Goal: Transaction & Acquisition: Purchase product/service

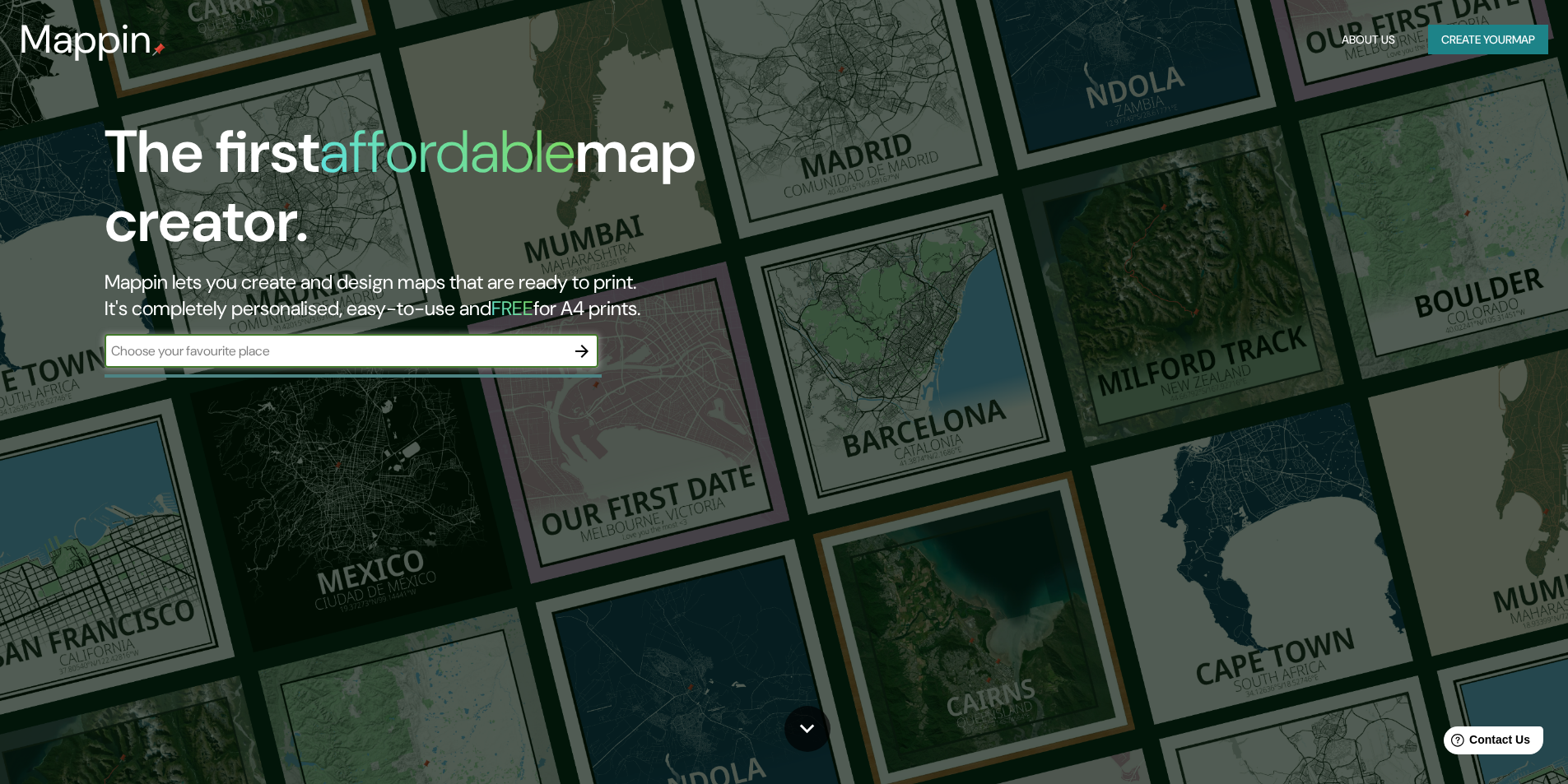
click at [564, 352] on input "text" at bounding box center [335, 351] width 460 height 19
click at [587, 359] on icon "button" at bounding box center [582, 352] width 20 height 20
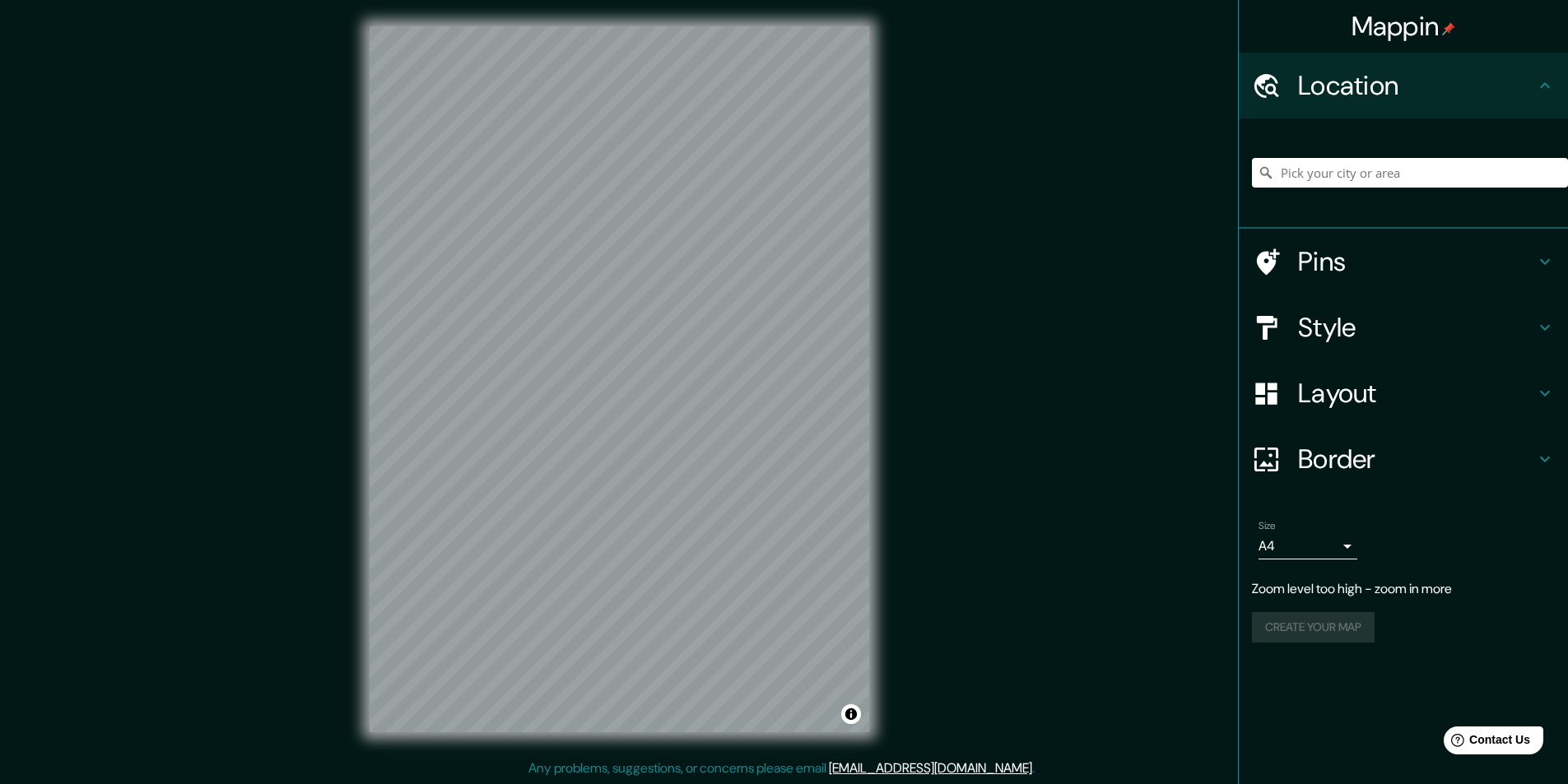
click at [966, 500] on div "Mappin Location Pins Style Layout Border Choose a border. Hint : you can make l…" at bounding box center [784, 392] width 1568 height 785
click at [1497, 460] on h4 "Border" at bounding box center [1416, 458] width 237 height 33
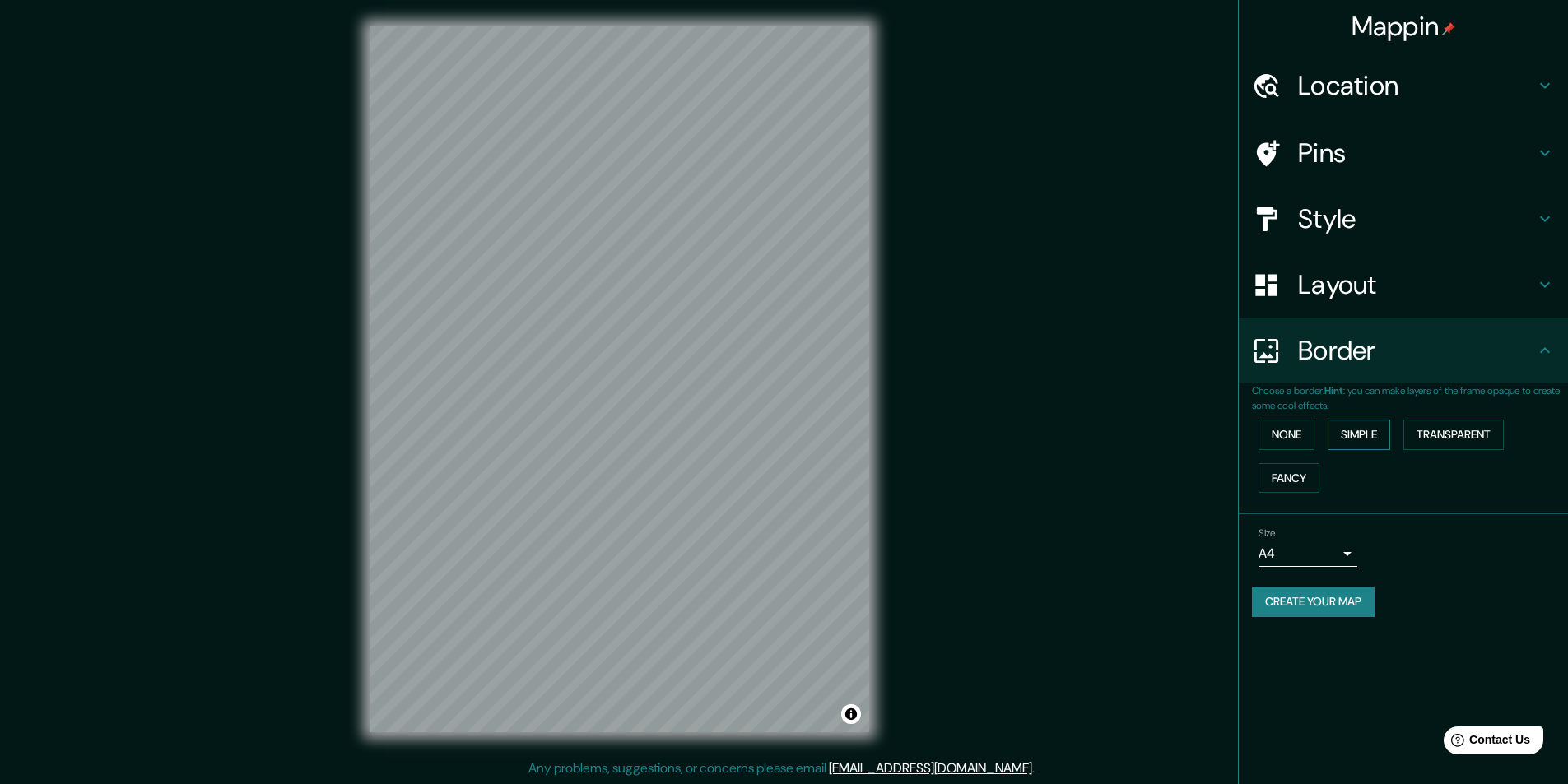
click at [1368, 440] on button "Simple" at bounding box center [1358, 434] width 63 height 30
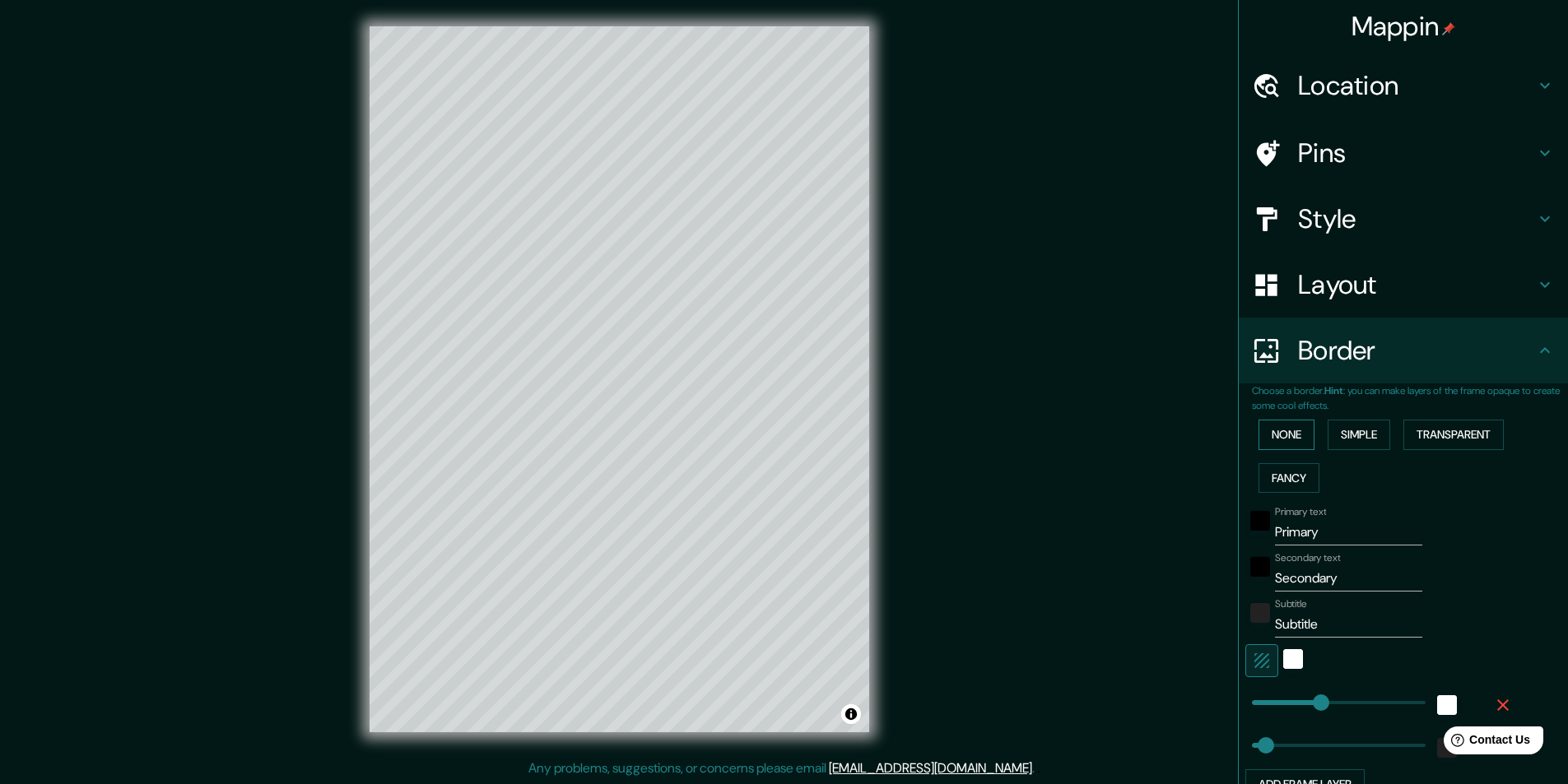
click at [1269, 434] on button "None" at bounding box center [1286, 434] width 56 height 30
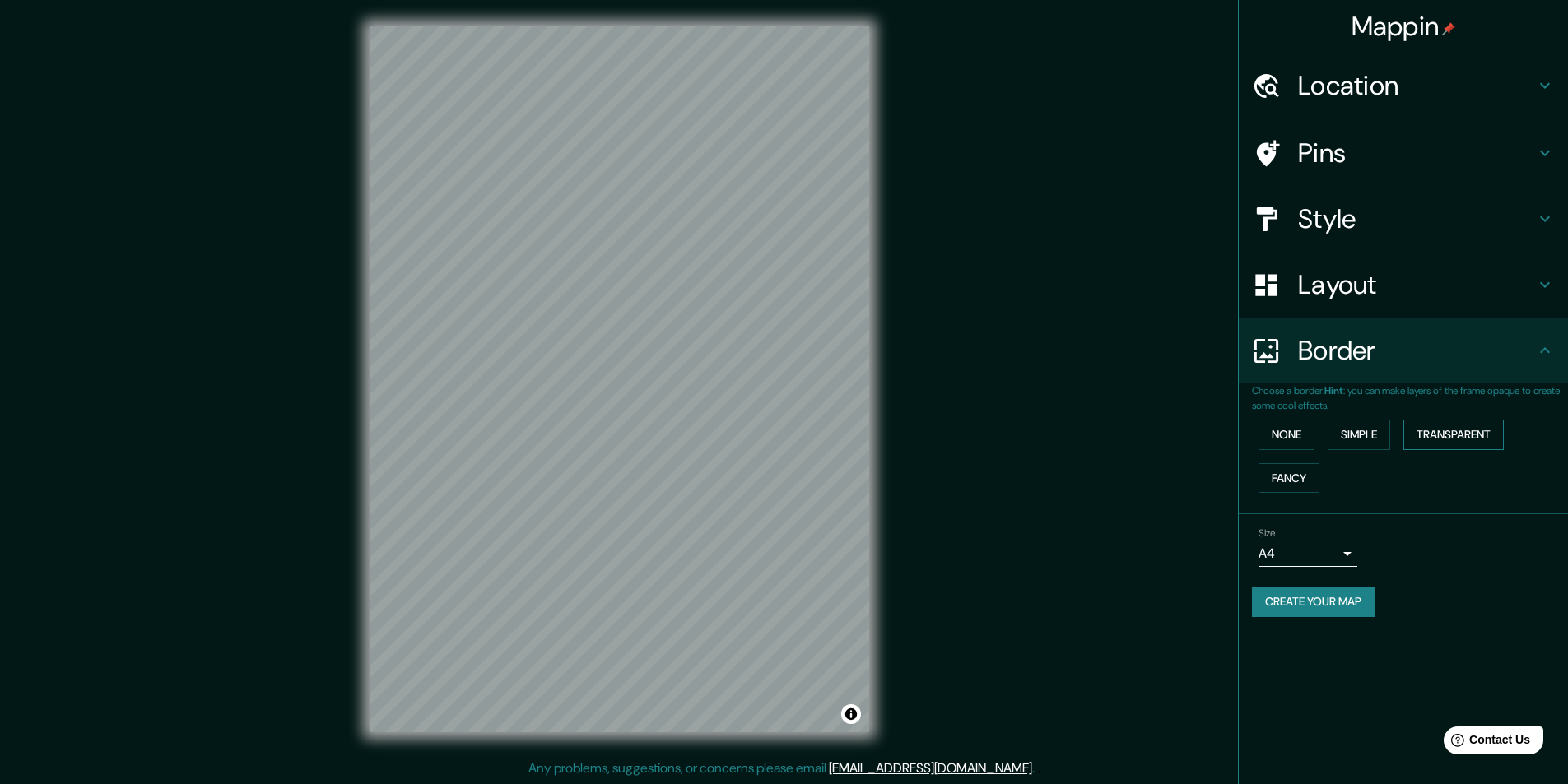
click at [1448, 435] on button "Transparent" at bounding box center [1453, 434] width 101 height 30
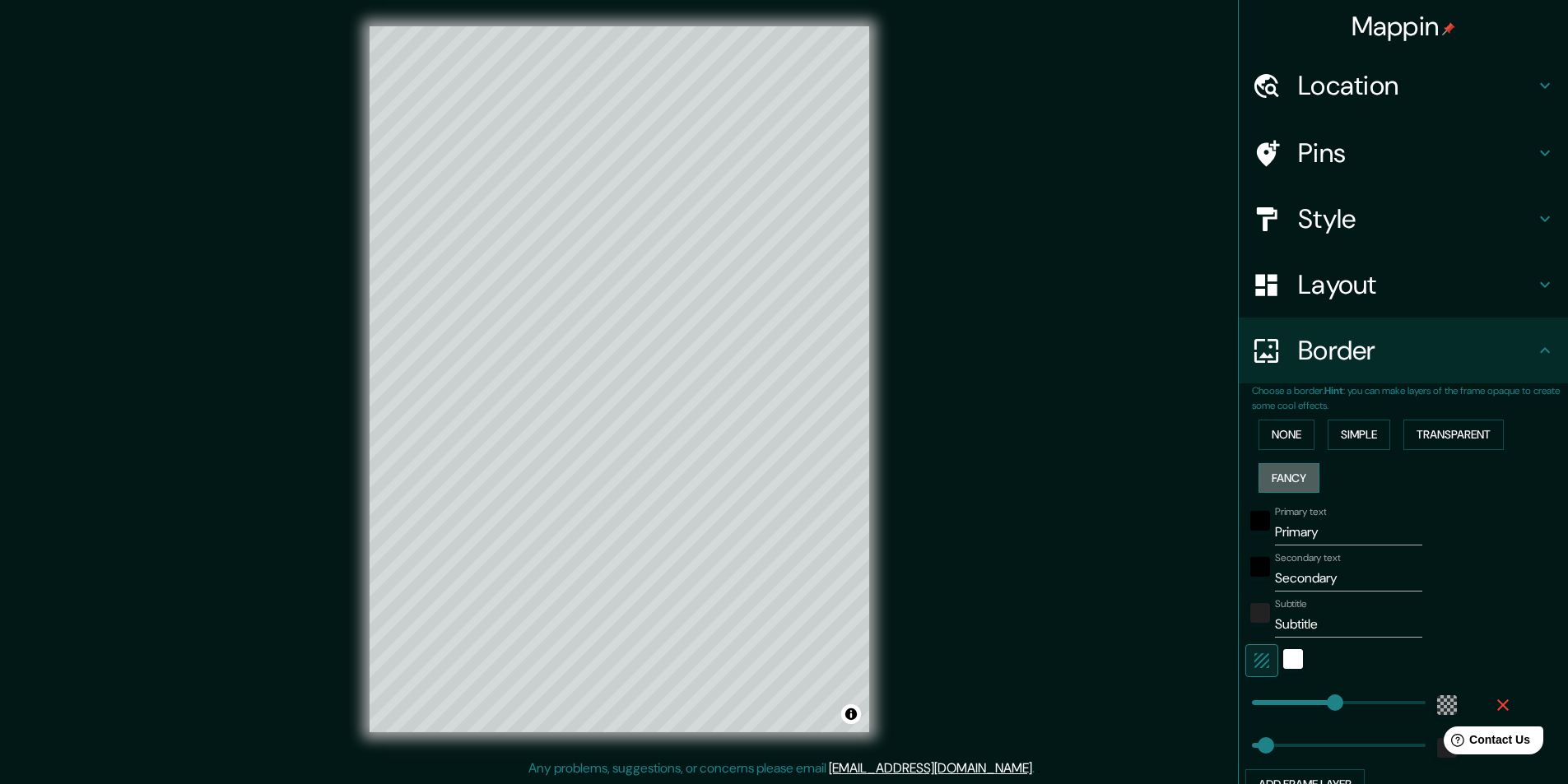
click at [1259, 476] on button "Fancy" at bounding box center [1288, 478] width 61 height 30
click at [1333, 439] on button "Simple" at bounding box center [1358, 434] width 63 height 30
click at [1296, 431] on button "None" at bounding box center [1286, 434] width 56 height 30
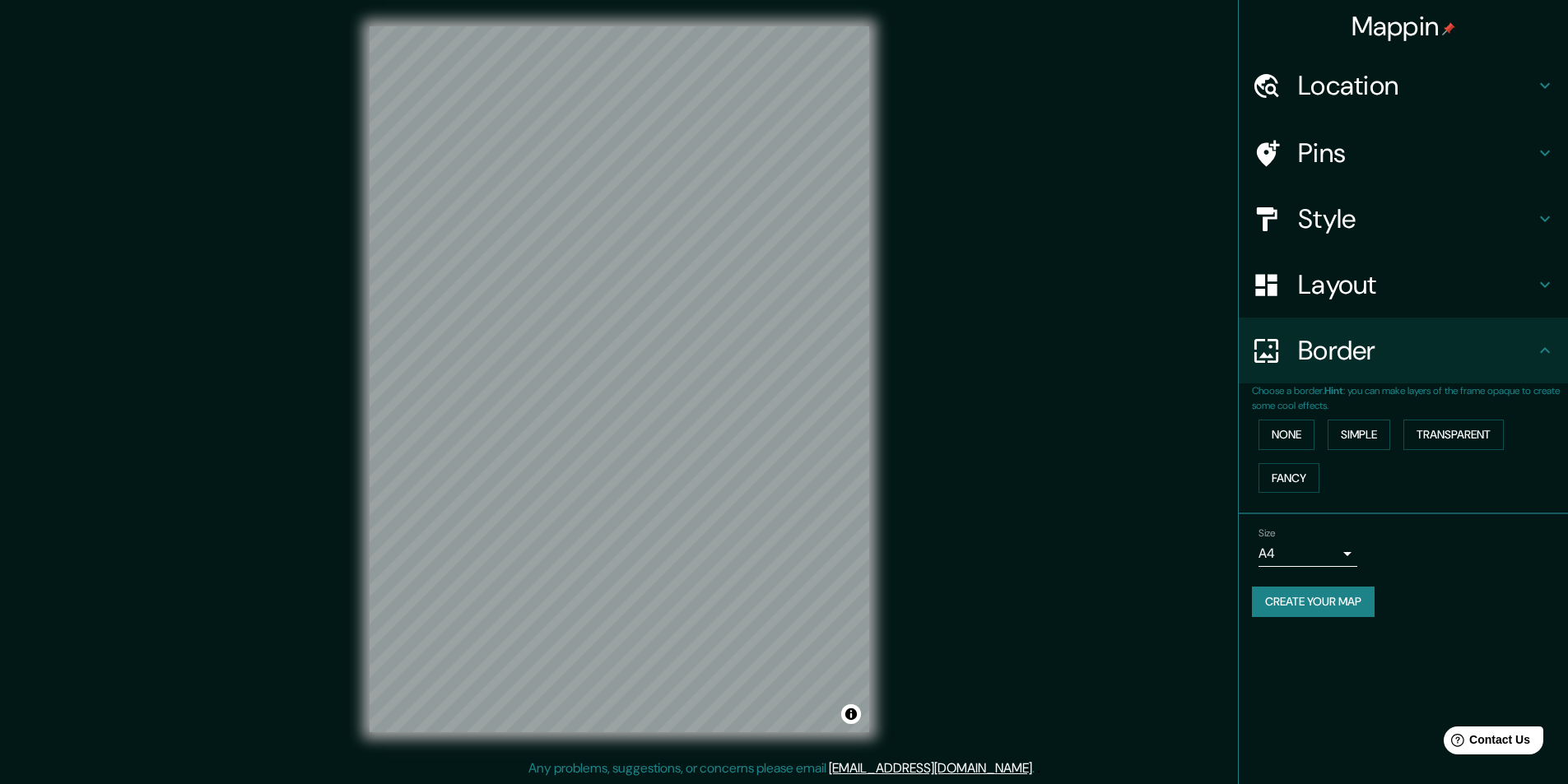
click at [1541, 357] on icon at bounding box center [1545, 351] width 20 height 20
click at [1531, 294] on h4 "Layout" at bounding box center [1416, 285] width 237 height 33
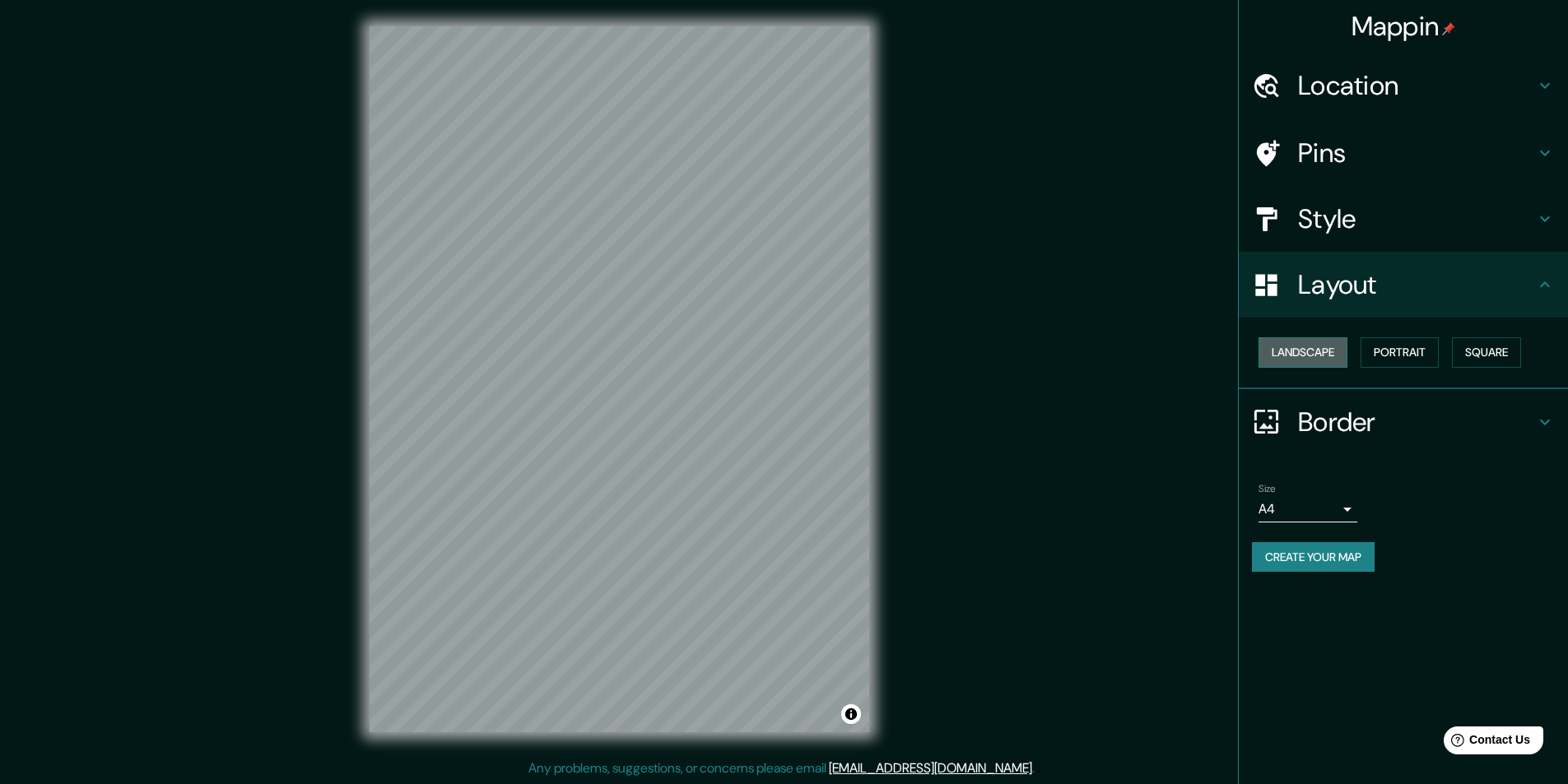
click at [1321, 358] on button "Landscape" at bounding box center [1302, 353] width 89 height 30
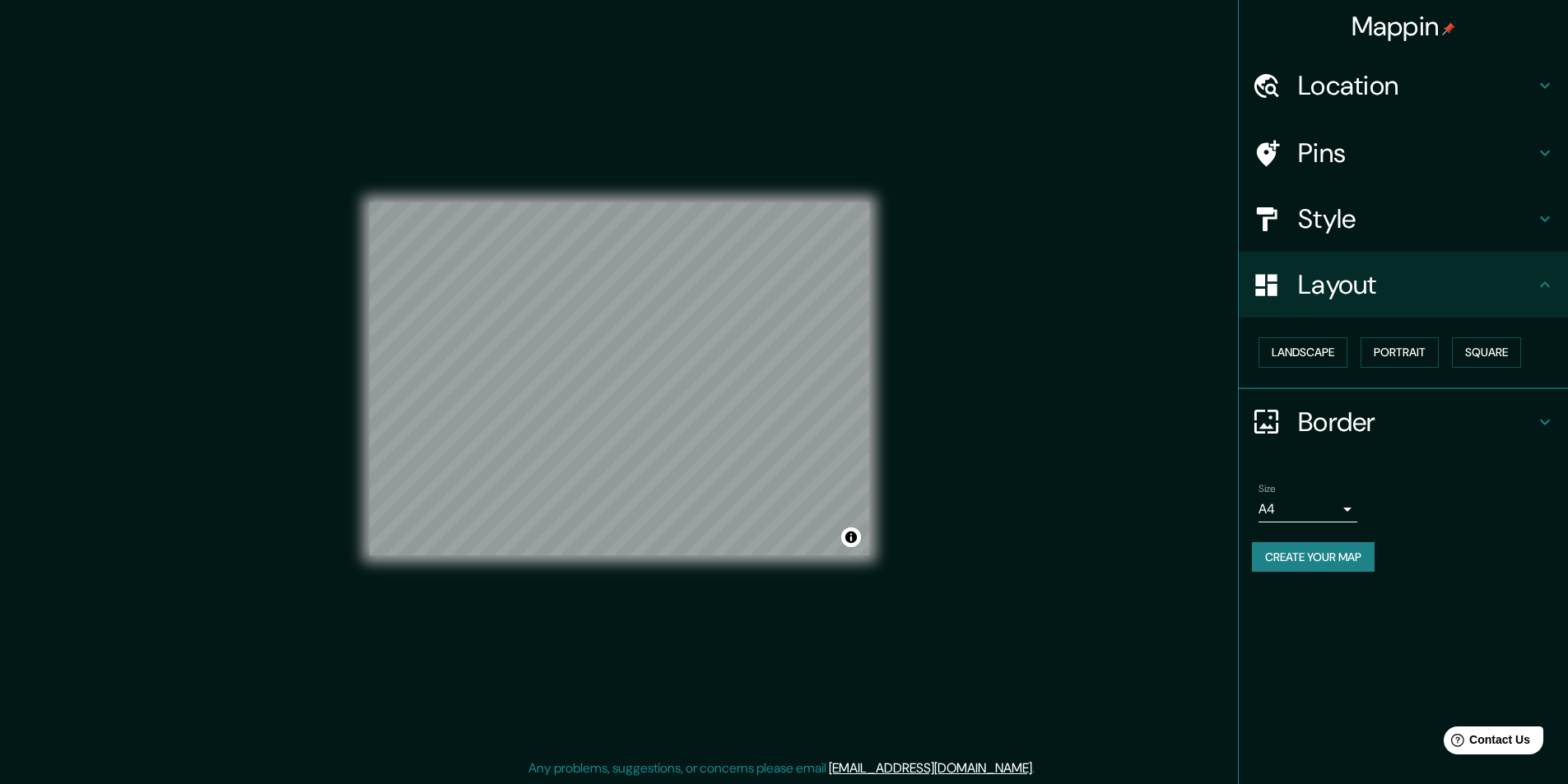
click at [1541, 229] on div "Style" at bounding box center [1403, 219] width 330 height 66
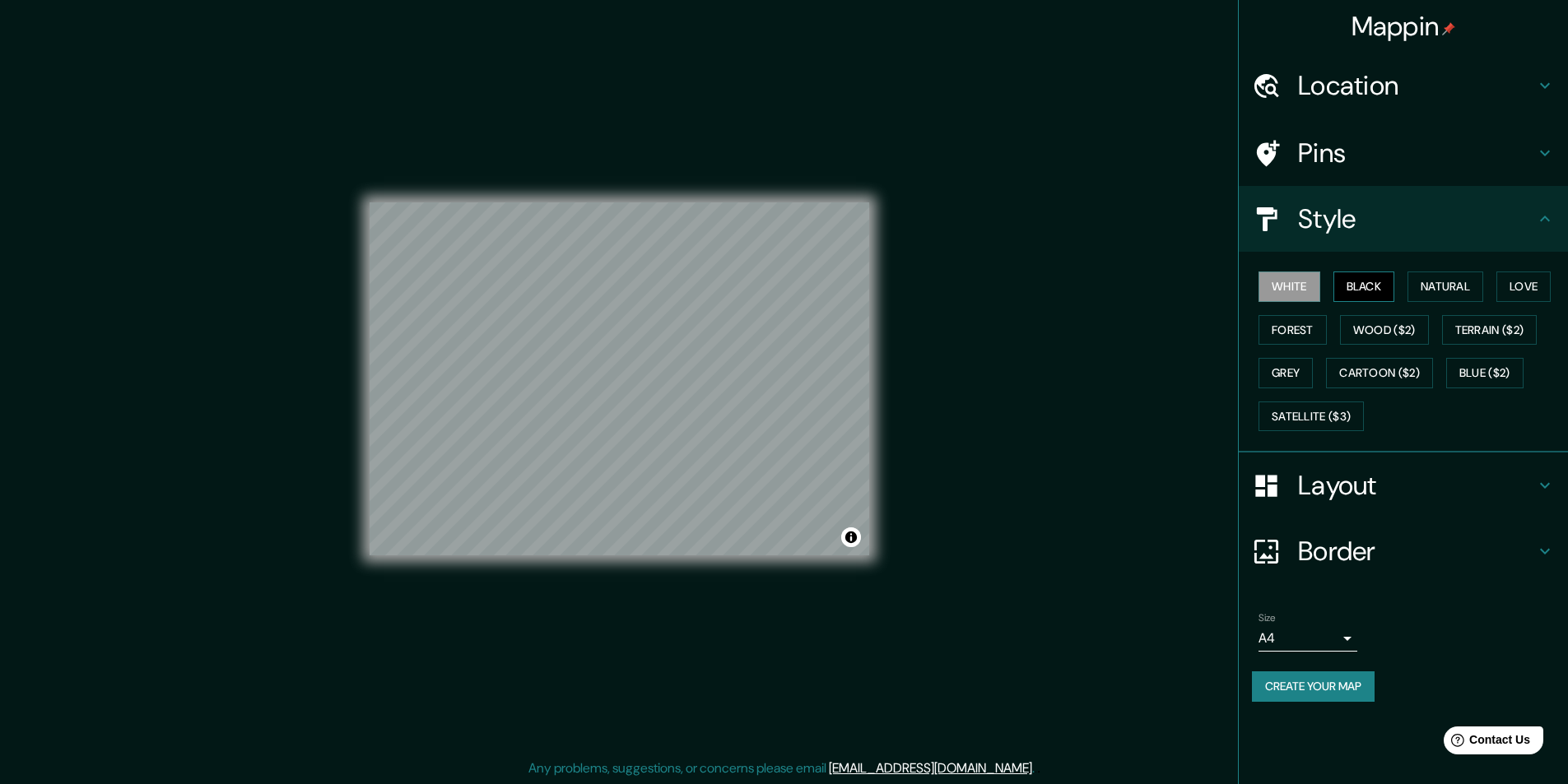
click at [1367, 293] on button "Black" at bounding box center [1364, 287] width 62 height 30
click at [1441, 288] on button "Natural" at bounding box center [1445, 287] width 76 height 30
click at [1512, 290] on button "Love" at bounding box center [1523, 287] width 54 height 30
click at [1310, 323] on button "Forest" at bounding box center [1292, 331] width 68 height 30
click at [1370, 327] on button "Wood ($2)" at bounding box center [1384, 331] width 89 height 30
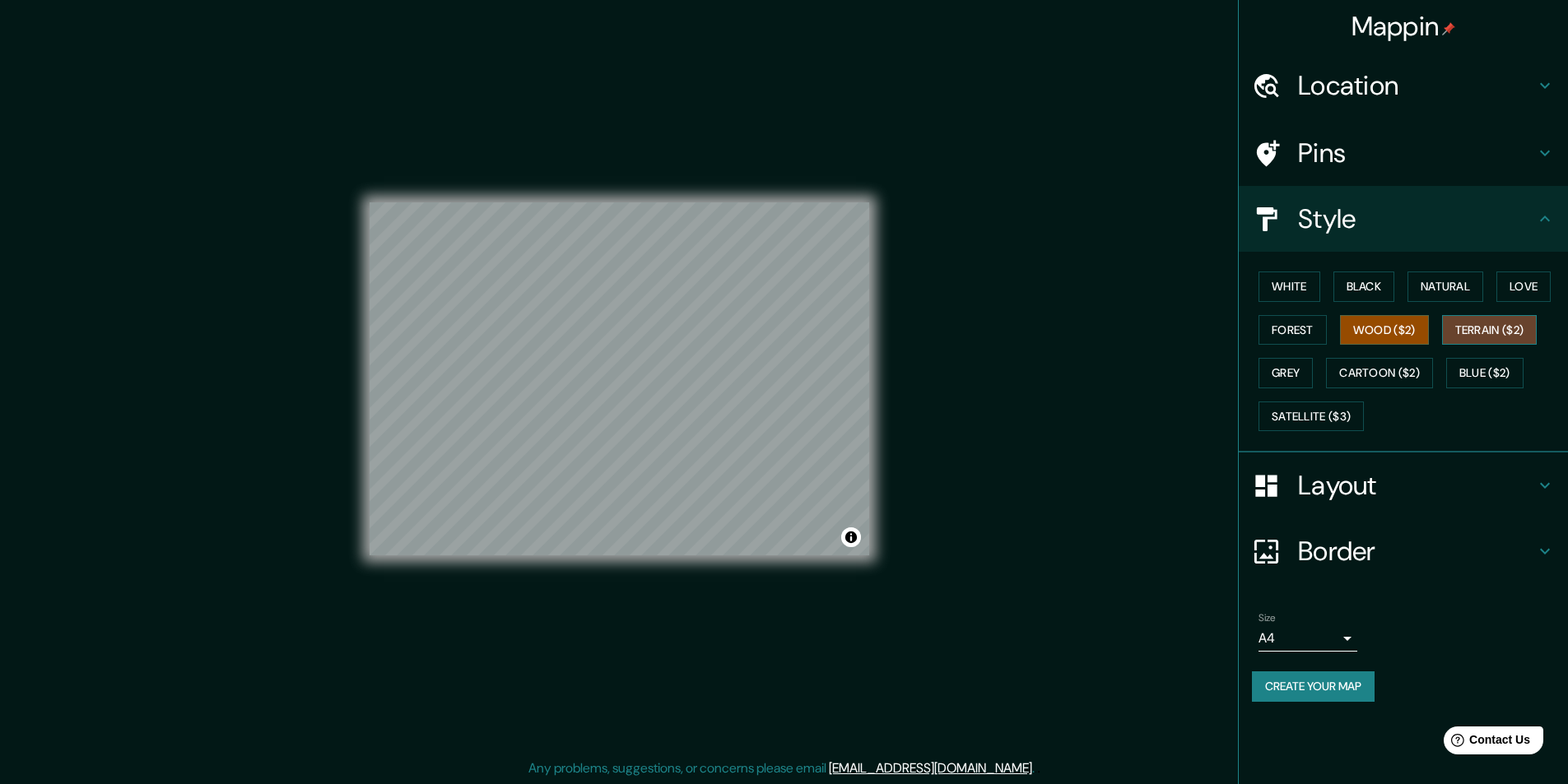
click at [1473, 328] on button "Terrain ($2)" at bounding box center [1490, 331] width 96 height 30
click at [1302, 371] on button "Grey" at bounding box center [1285, 373] width 54 height 30
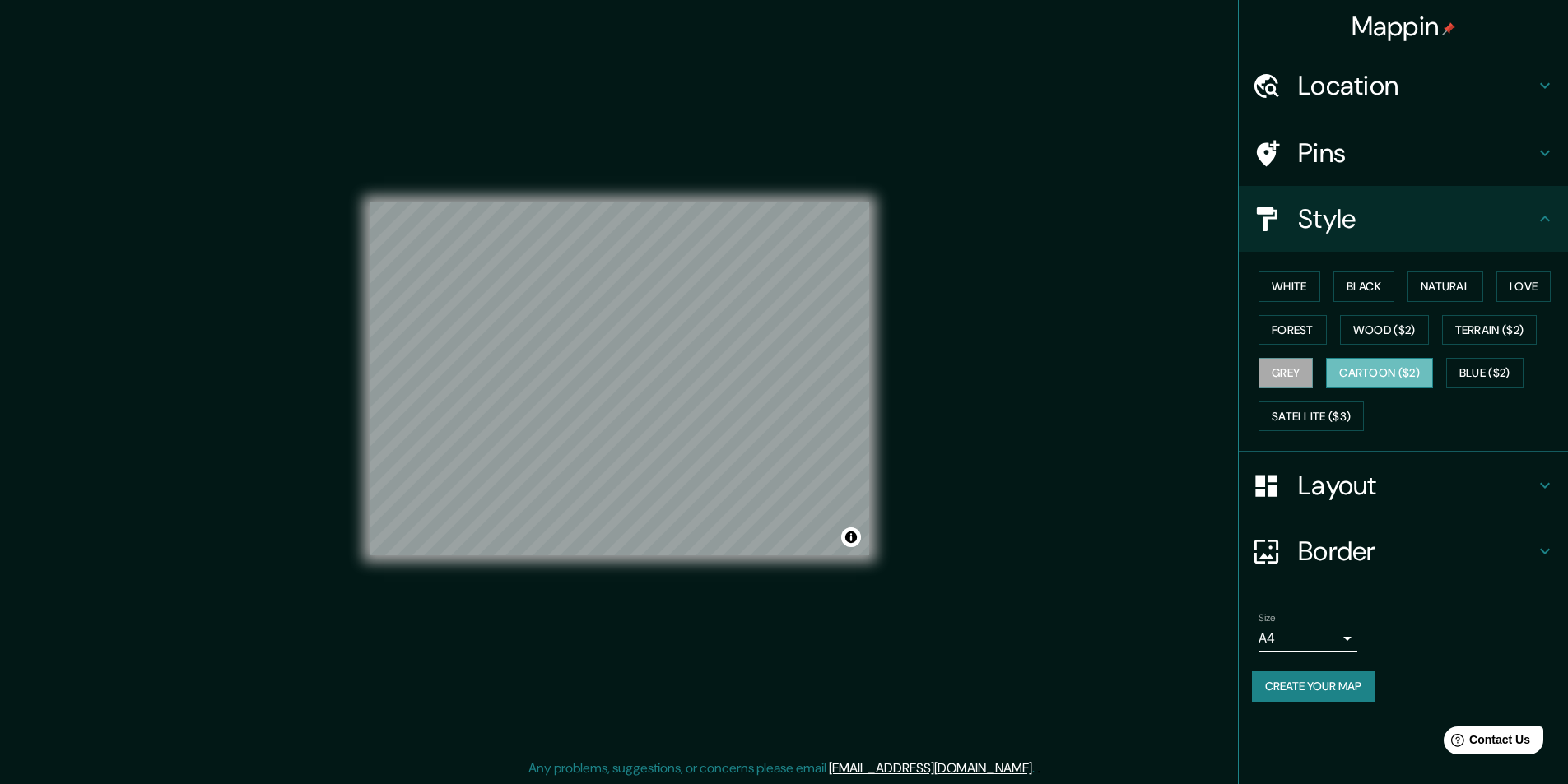
click at [1373, 370] on button "Cartoon ($2)" at bounding box center [1379, 373] width 107 height 30
click at [1327, 414] on button "Satellite ($3)" at bounding box center [1310, 416] width 105 height 30
click at [1545, 219] on icon at bounding box center [1545, 219] width 20 height 20
click at [1516, 146] on h4 "Pins" at bounding box center [1416, 153] width 237 height 33
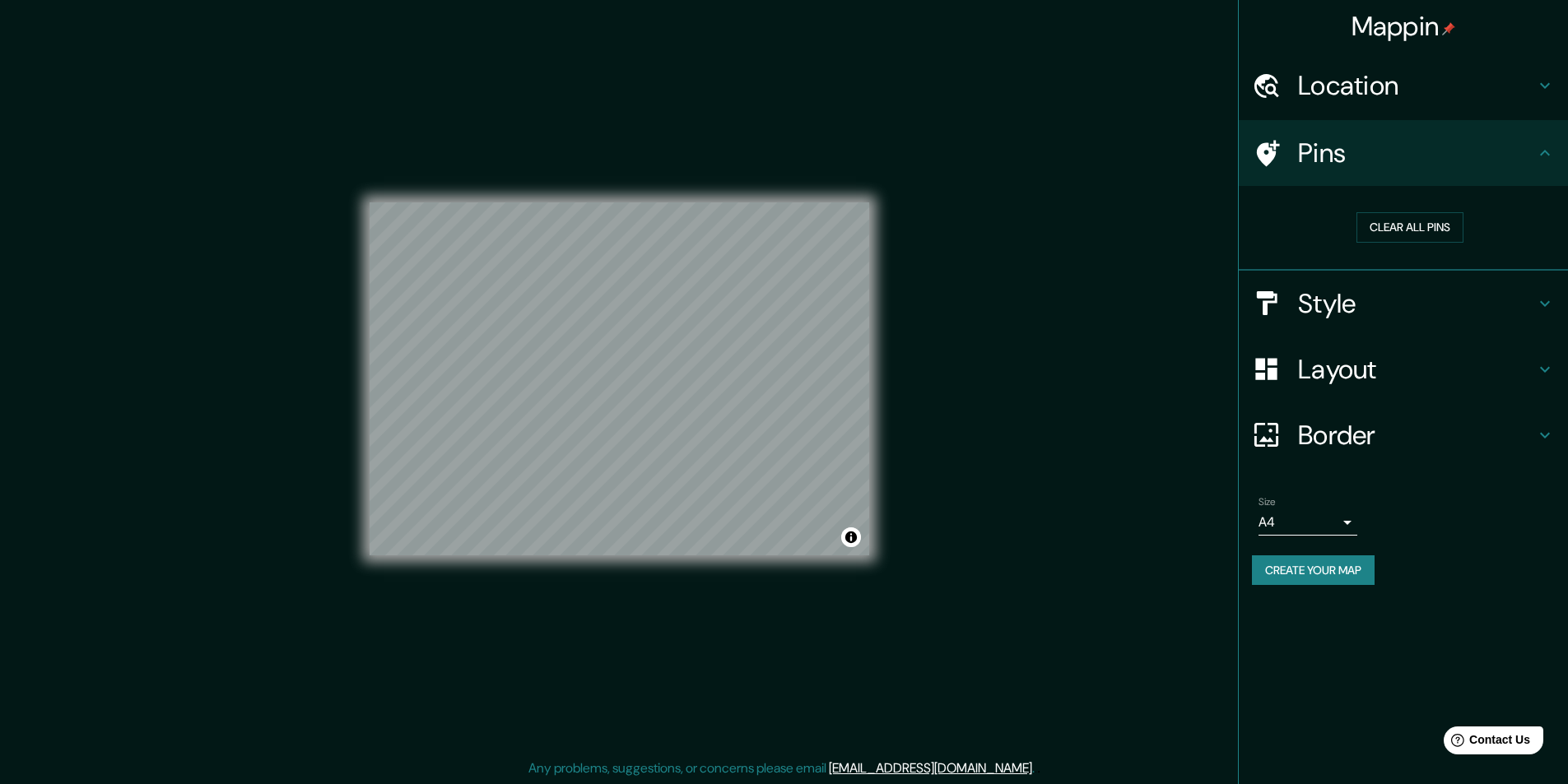
click at [1327, 527] on body "Mappin Location Pins Clear all pins Style Layout Border Choose a border. Hint :…" at bounding box center [784, 392] width 1568 height 784
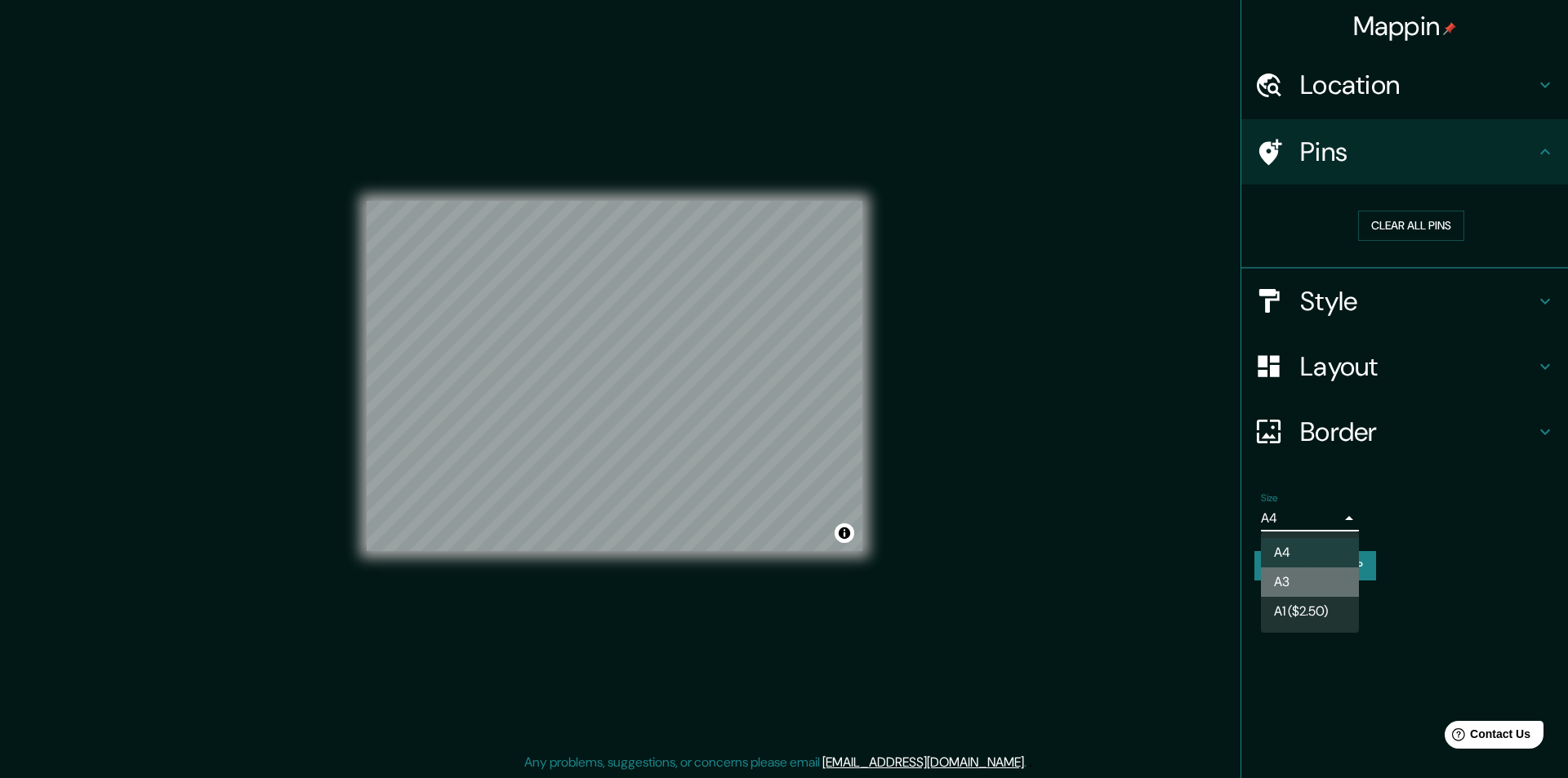
click at [1296, 583] on li "A3" at bounding box center [1309, 583] width 98 height 30
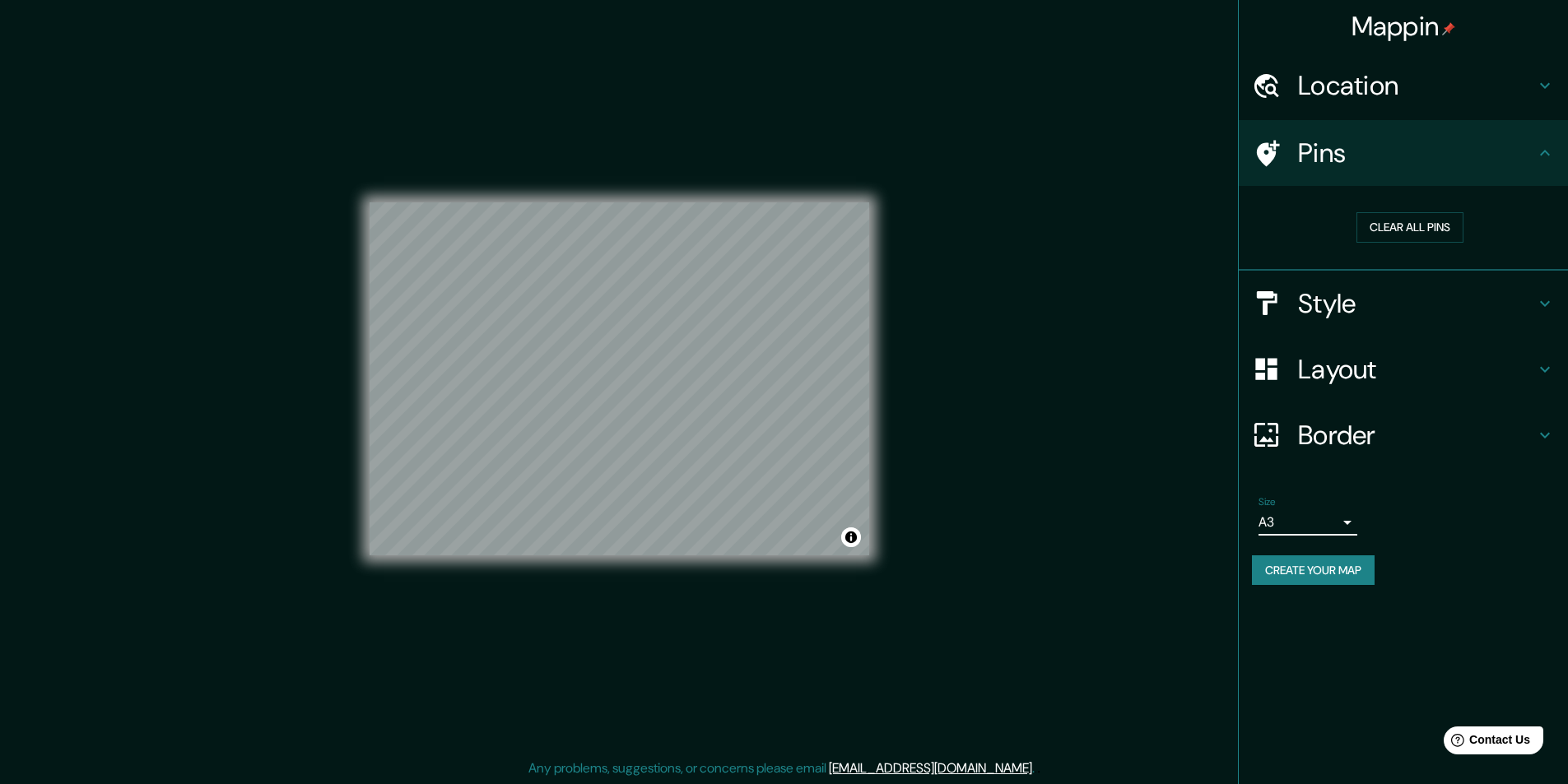
click at [1296, 523] on body "Mappin Location Pins Clear all pins Style Layout Border Choose a border. Hint :…" at bounding box center [784, 392] width 1568 height 784
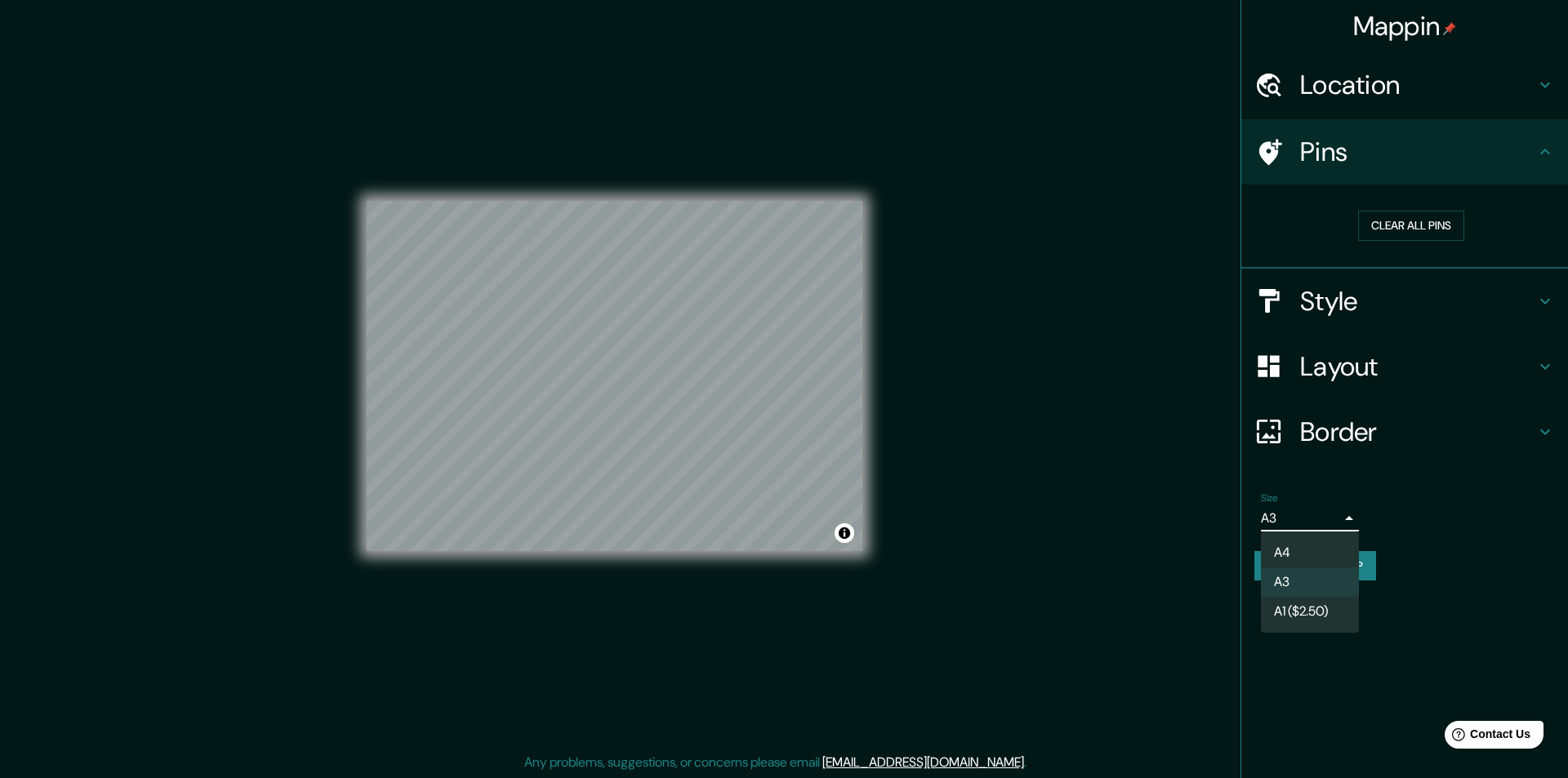
click at [1320, 608] on li "A1 ($2.50)" at bounding box center [1309, 611] width 98 height 30
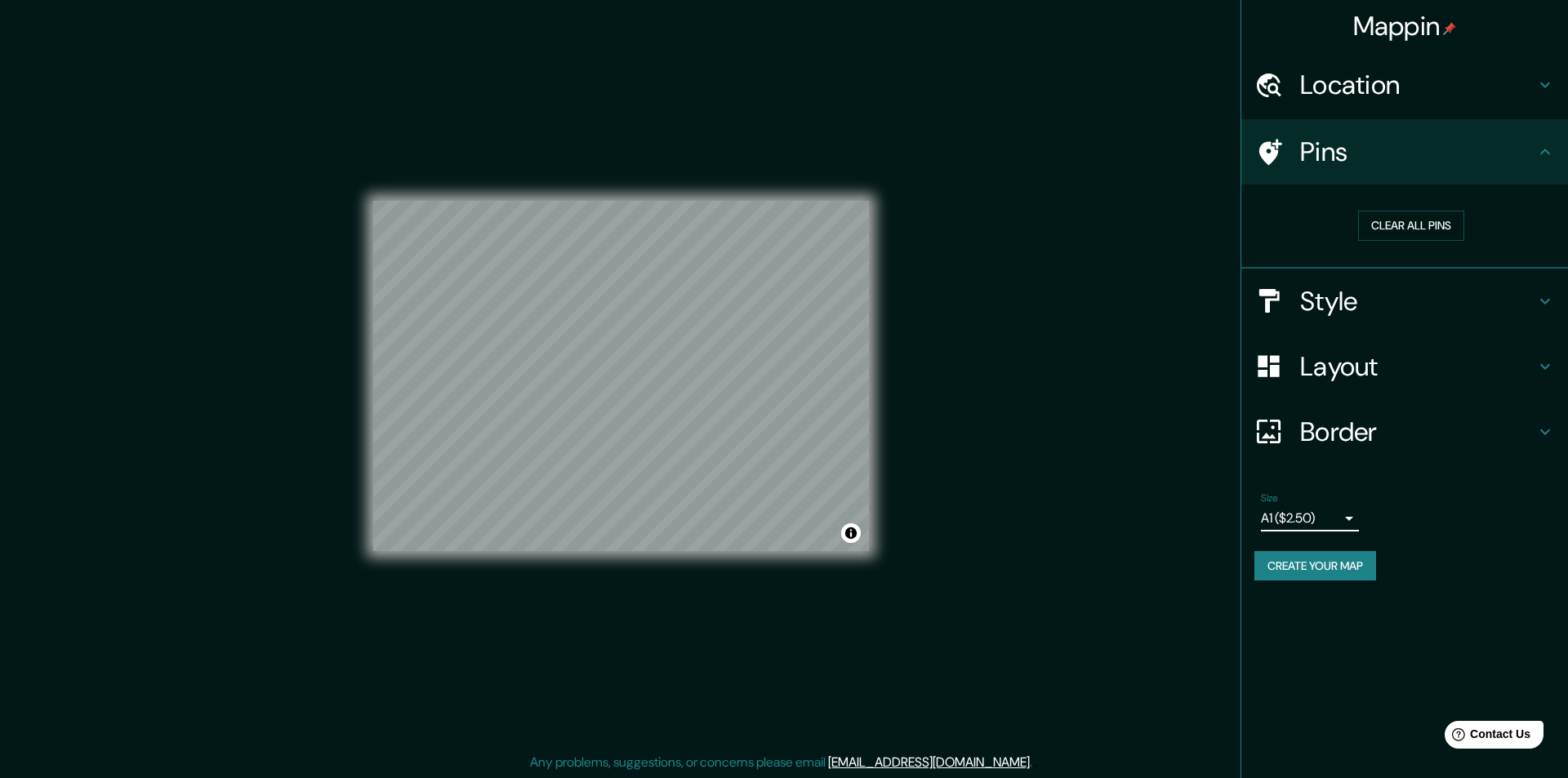
click at [1317, 518] on body "Mappin Location Pins Clear all pins Style Layout Border Choose a border. Hint :…" at bounding box center [784, 389] width 1568 height 778
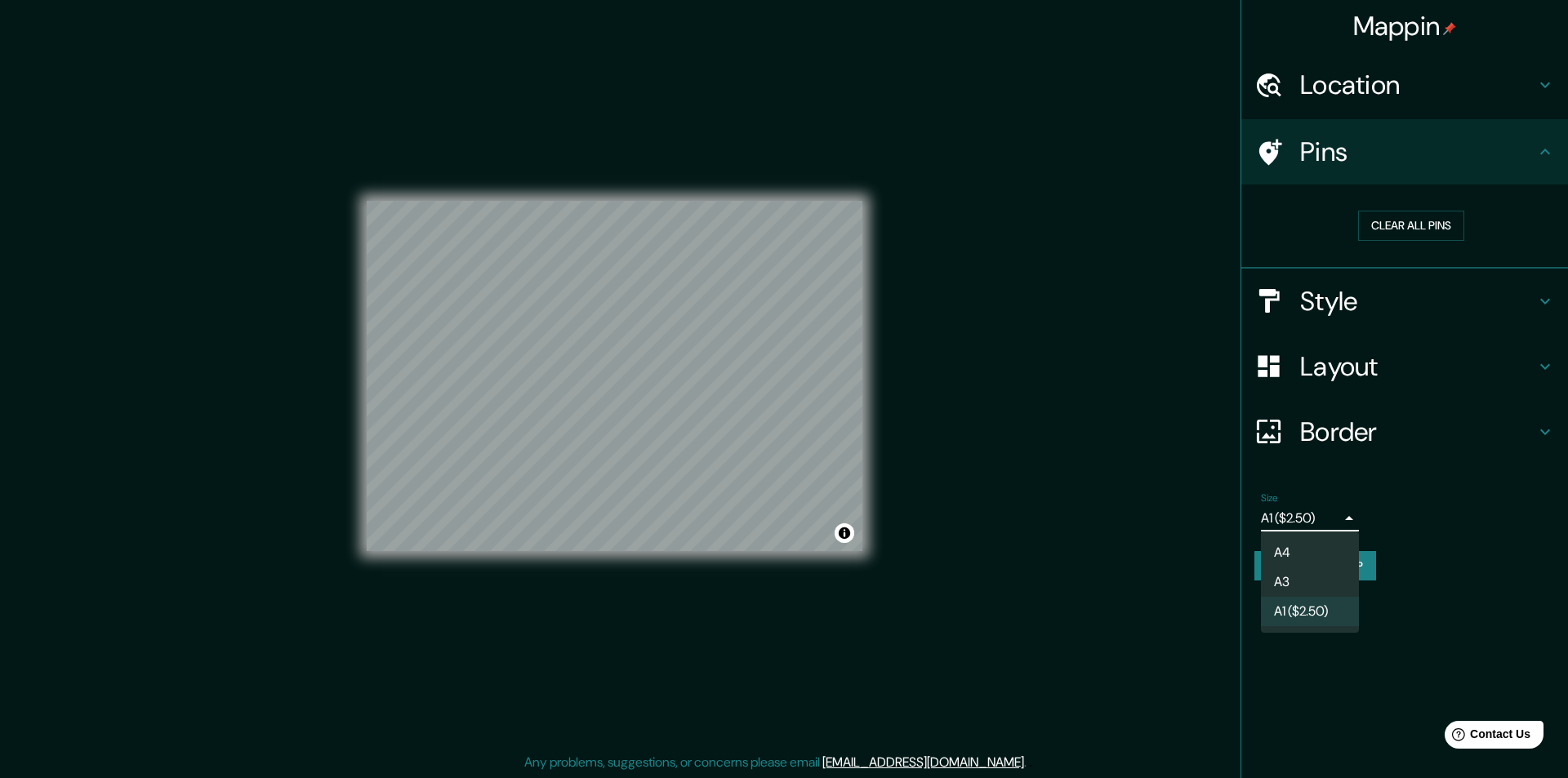
click at [1298, 550] on li "A4" at bounding box center [1309, 553] width 98 height 30
type input "single"
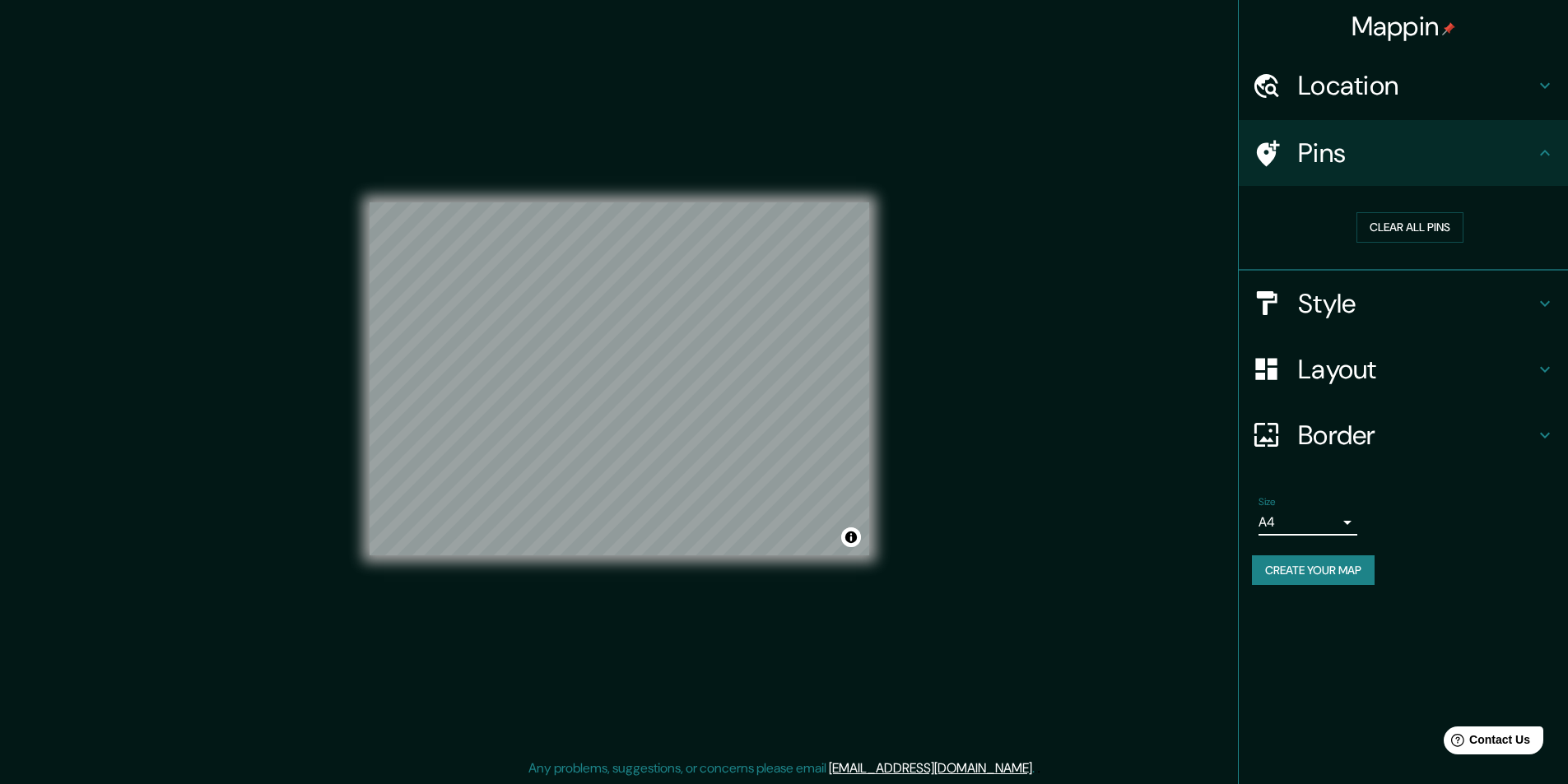
click at [1545, 152] on icon at bounding box center [1545, 153] width 10 height 6
click at [1541, 302] on icon at bounding box center [1545, 304] width 10 height 6
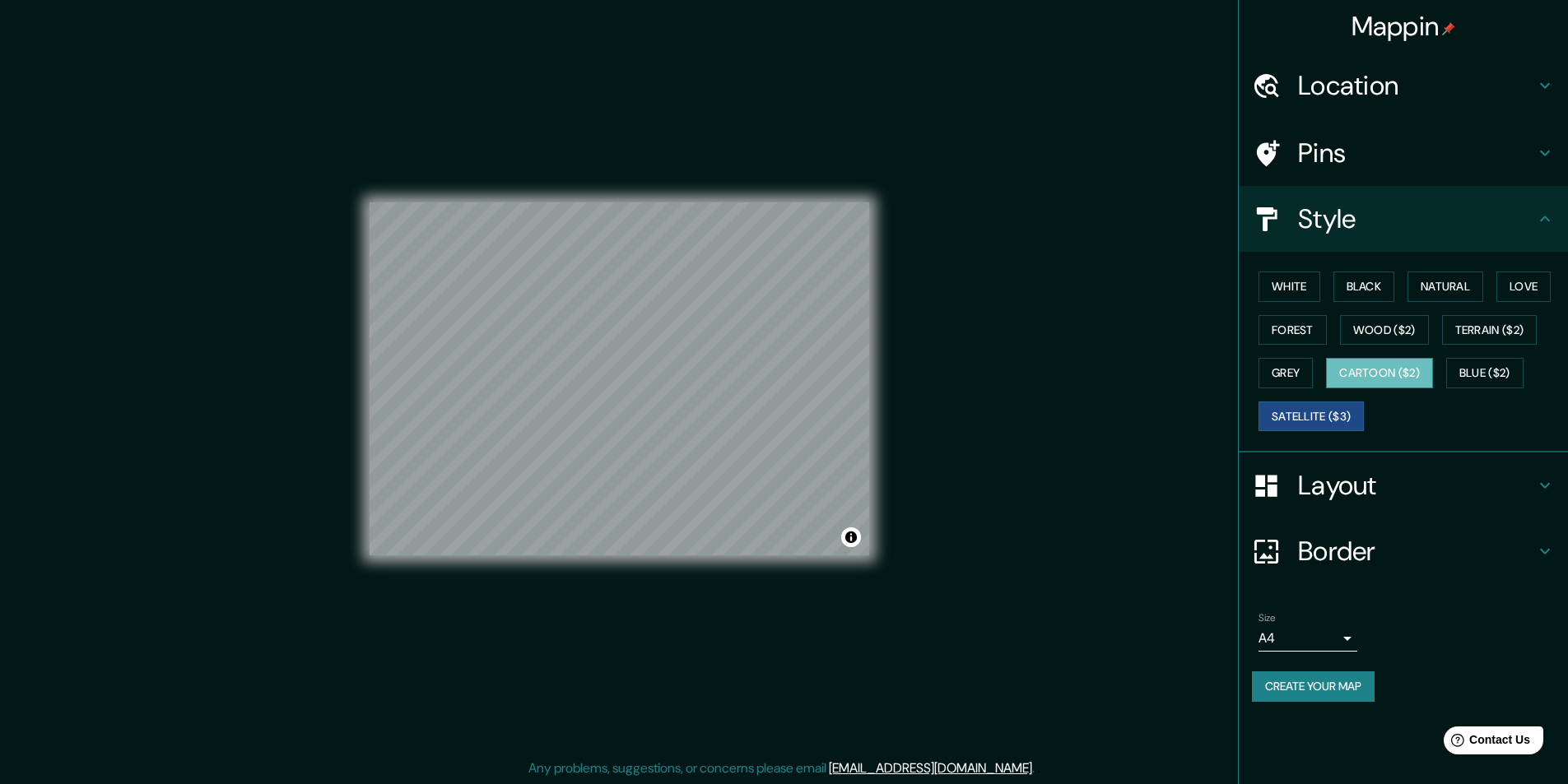
click at [1376, 372] on button "Cartoon ($2)" at bounding box center [1379, 373] width 107 height 30
click at [1480, 378] on button "Blue ($2)" at bounding box center [1484, 373] width 77 height 30
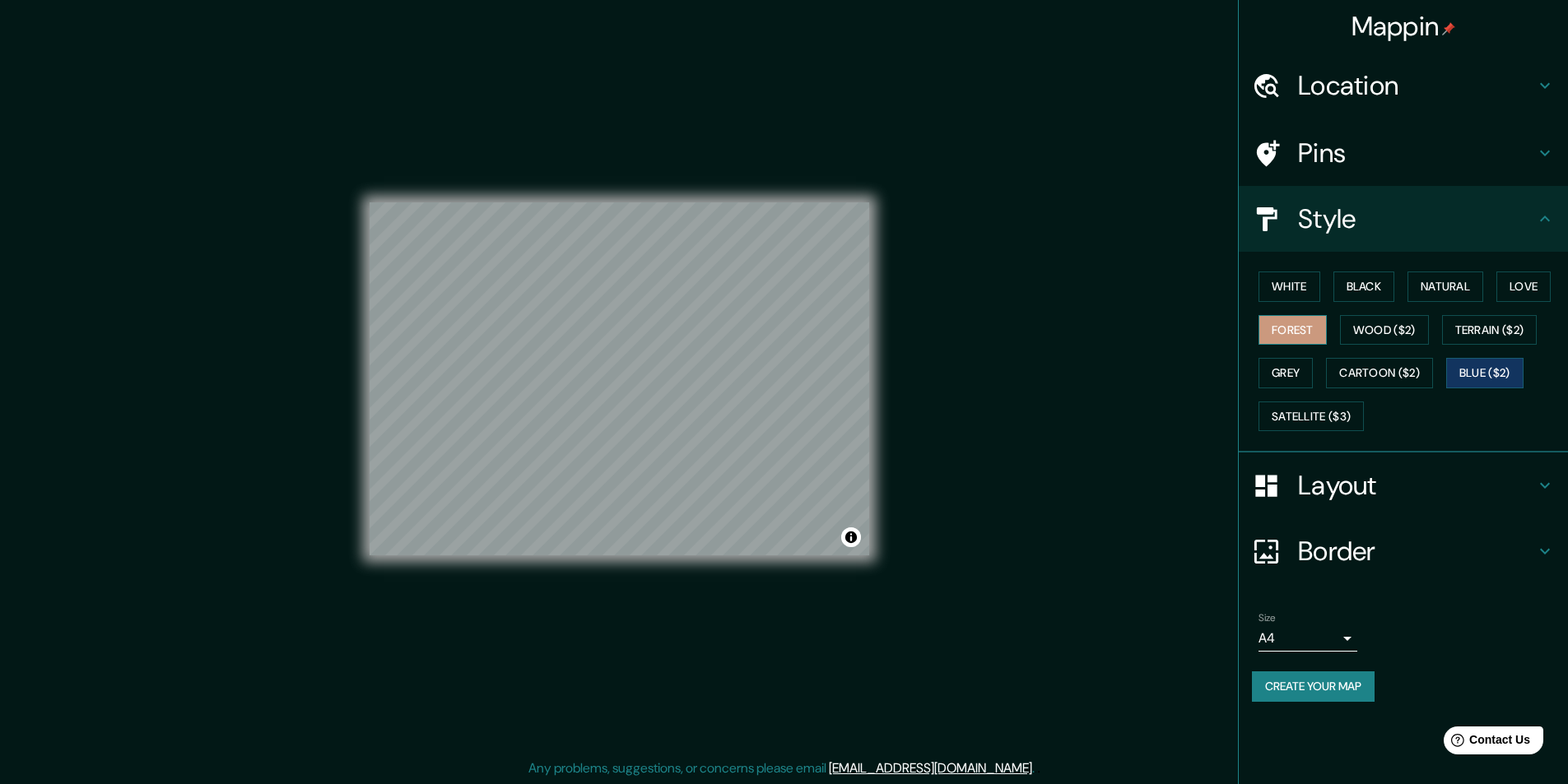
click at [1299, 330] on button "Forest" at bounding box center [1292, 331] width 68 height 30
click at [1301, 287] on button "White" at bounding box center [1289, 287] width 62 height 30
click at [1305, 327] on button "Forest" at bounding box center [1292, 331] width 68 height 30
